Goal: Register for event/course

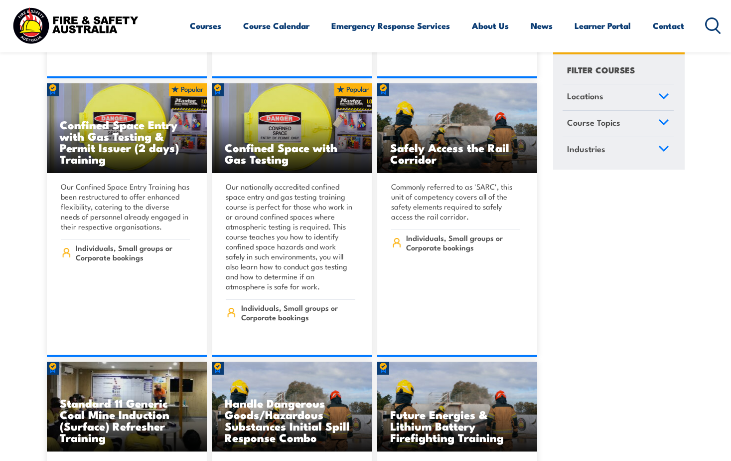
scroll to position [798, 0]
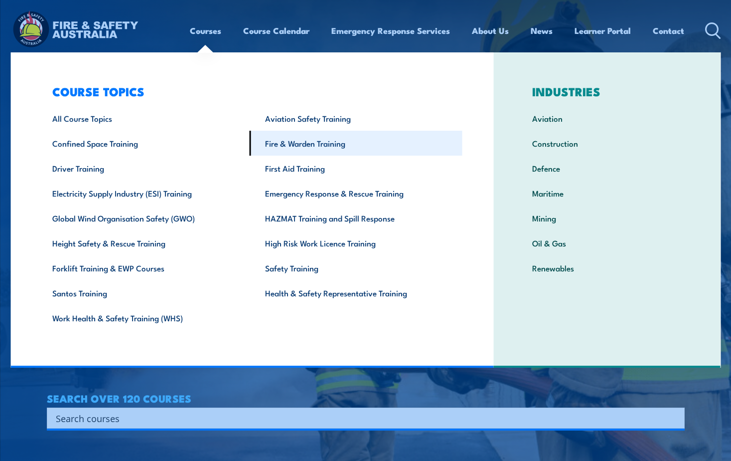
click at [298, 143] on link "Fire & Warden Training" at bounding box center [356, 143] width 213 height 25
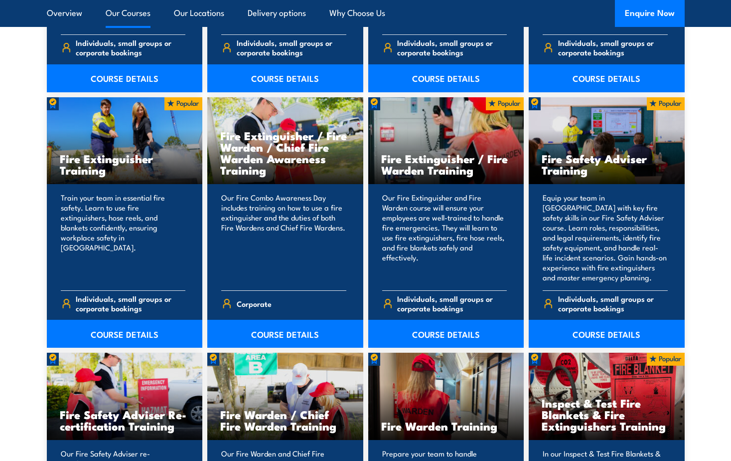
scroll to position [997, 0]
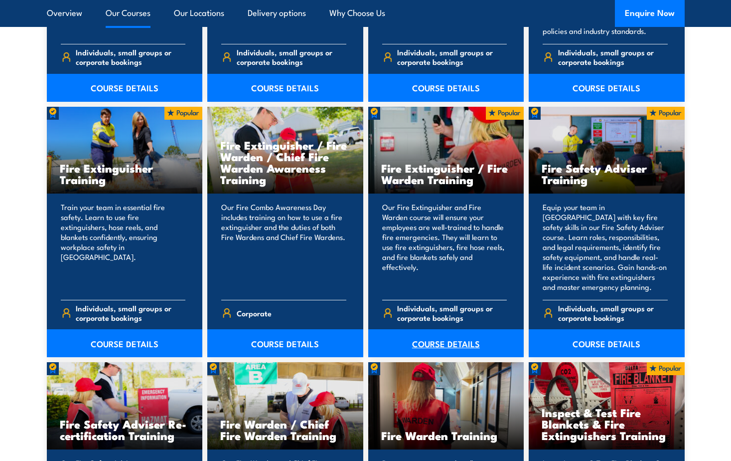
click at [459, 345] on link "COURSE DETAILS" at bounding box center [446, 343] width 156 height 28
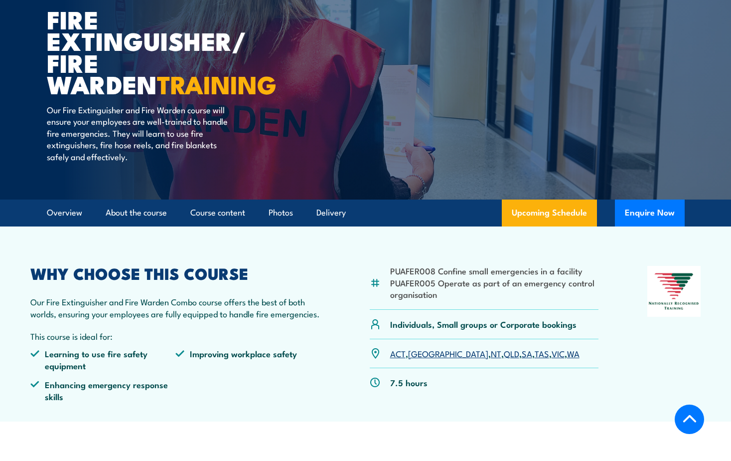
scroll to position [199, 0]
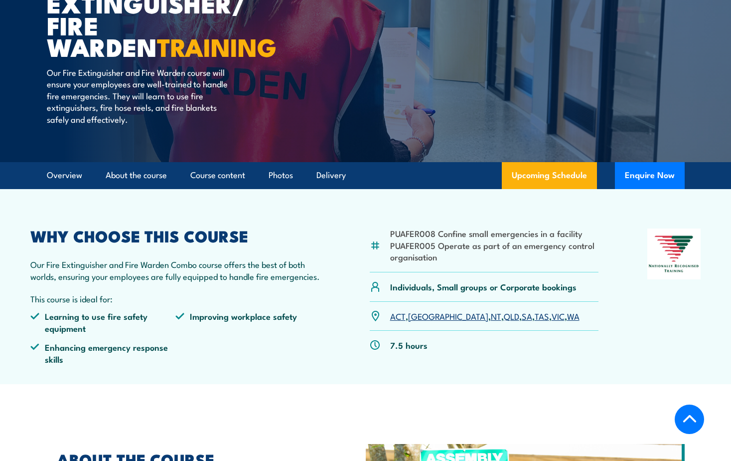
click at [491, 316] on link "NT" at bounding box center [496, 316] width 10 height 12
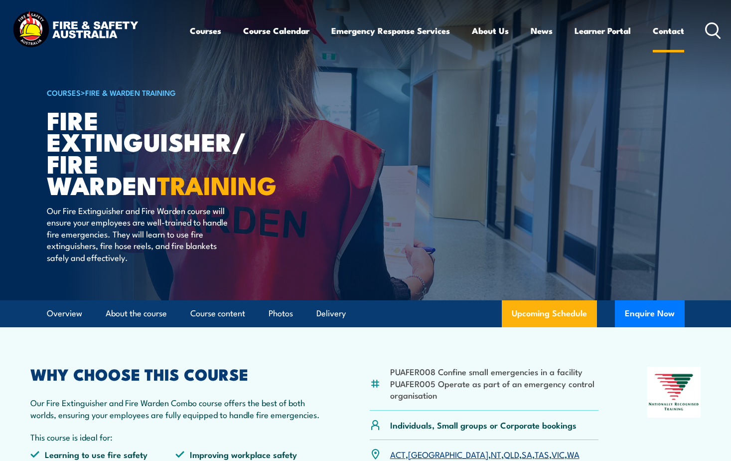
click at [670, 32] on link "Contact" at bounding box center [668, 30] width 31 height 26
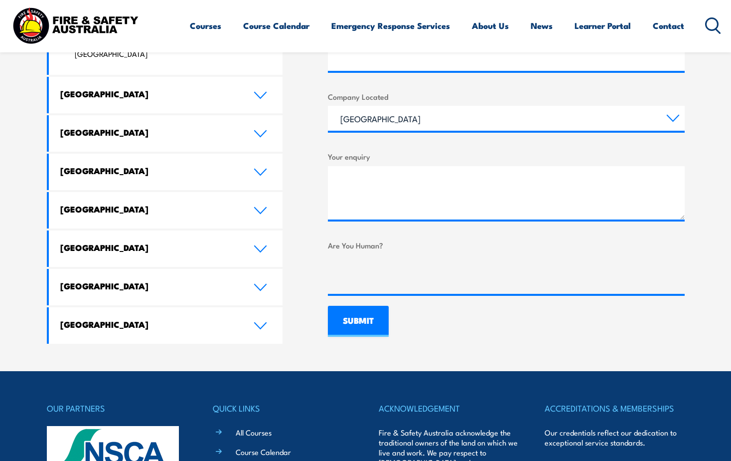
scroll to position [548, 0]
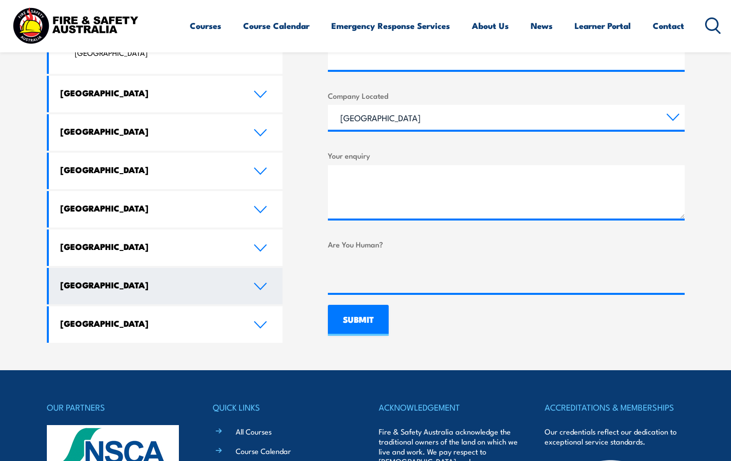
click at [165, 279] on h4 "Northern Territory" at bounding box center [149, 284] width 179 height 11
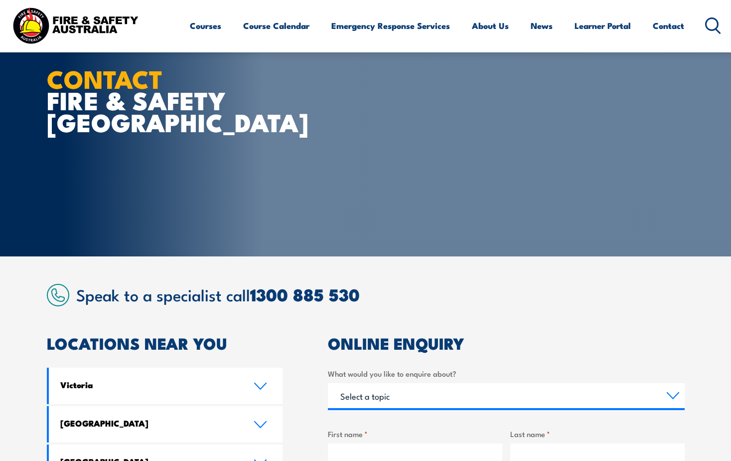
scroll to position [0, 0]
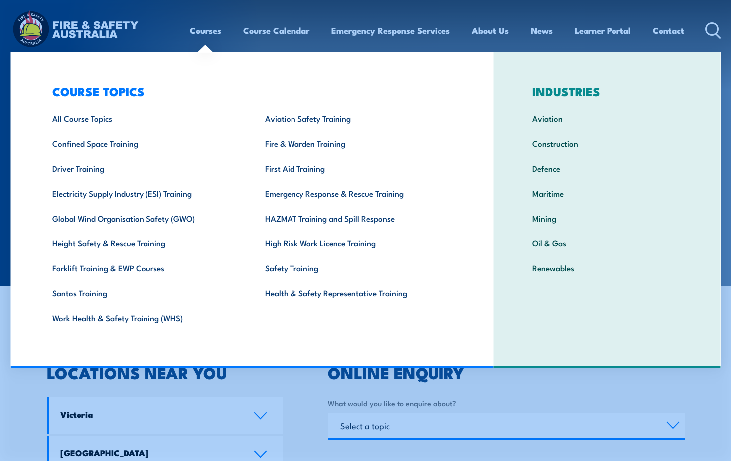
click at [207, 31] on link "Courses" at bounding box center [205, 30] width 31 height 26
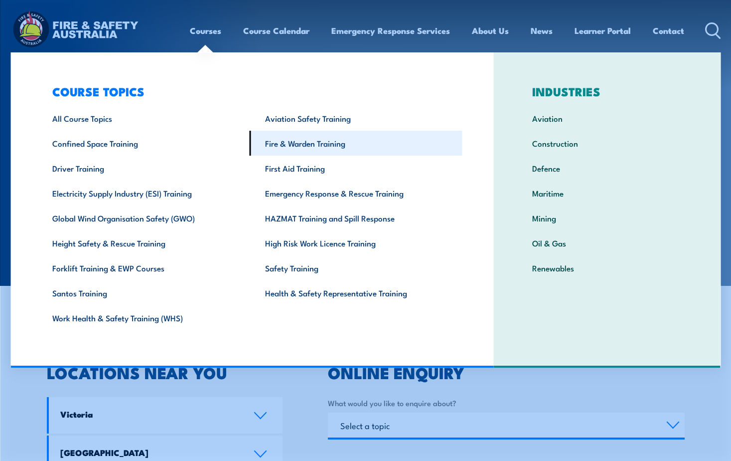
click at [282, 142] on link "Fire & Warden Training" at bounding box center [356, 143] width 213 height 25
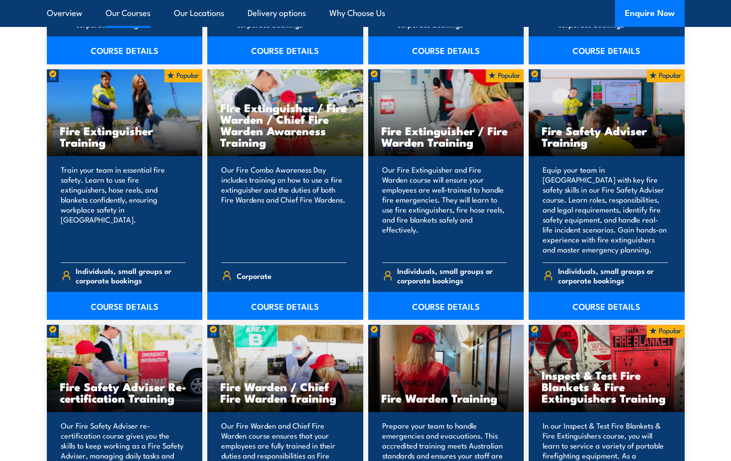
scroll to position [1047, 0]
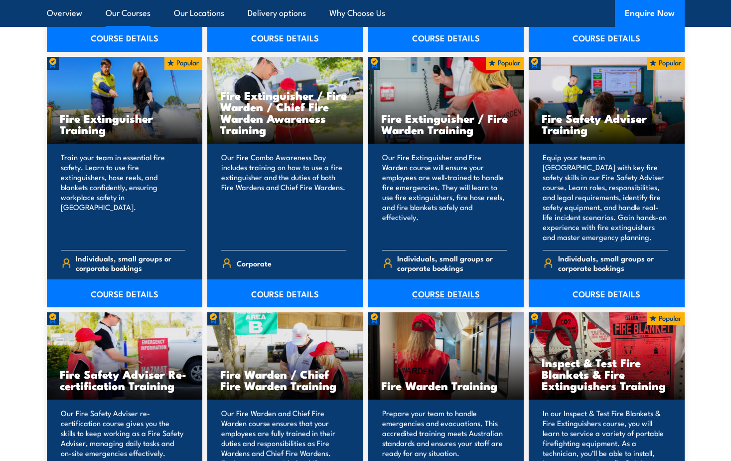
click at [435, 291] on link "COURSE DETAILS" at bounding box center [446, 293] width 156 height 28
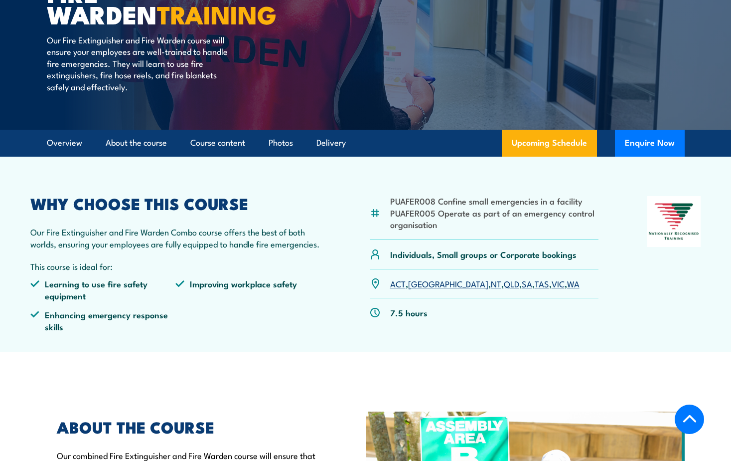
scroll to position [249, 0]
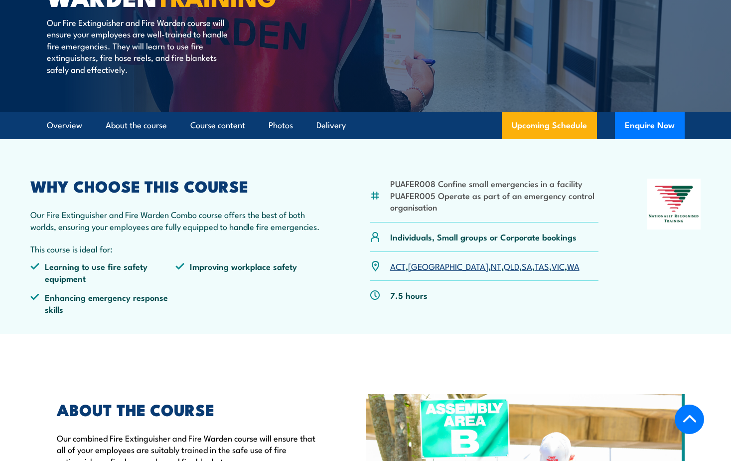
click at [491, 267] on link "NT" at bounding box center [496, 266] width 10 height 12
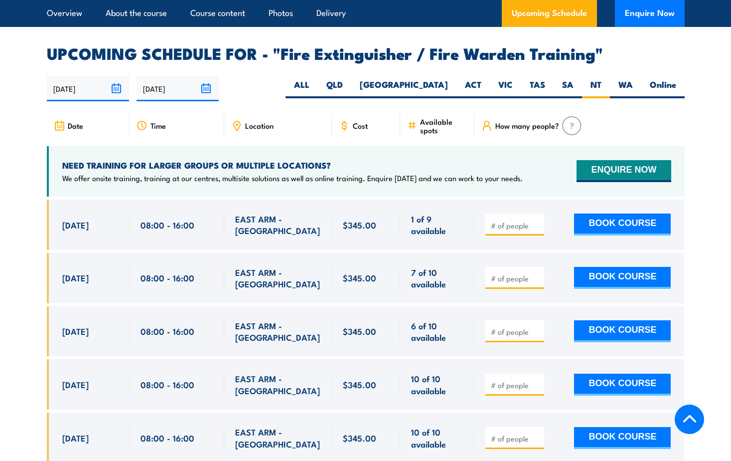
scroll to position [1599, 0]
